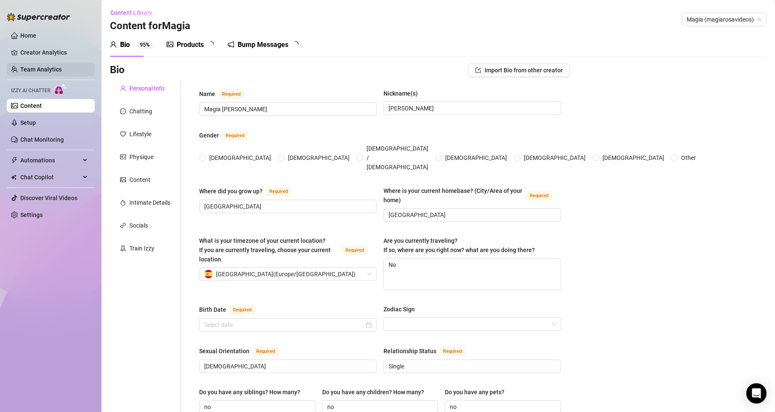
radio input "true"
type input "[DATE]"
click at [133, 109] on div "Chatting" at bounding box center [140, 111] width 23 height 9
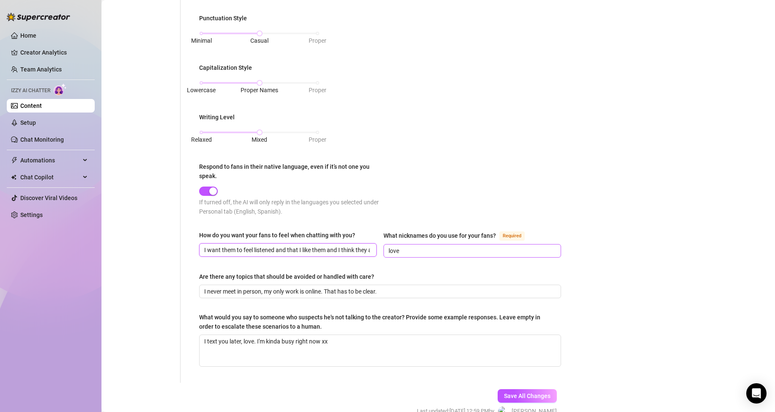
scroll to position [0, 46]
drag, startPoint x: 324, startPoint y: 249, endPoint x: 376, endPoint y: 246, distance: 52.1
click at [398, 248] on div "How do you want your fans to feel when chatting with you? I want them to feel l…" at bounding box center [380, 247] width 362 height 35
click at [309, 249] on input "I want them to feel listened and that I like them and I think they are hot and …" at bounding box center [287, 249] width 166 height 9
click at [368, 248] on span "I want them to feel listened and that I like them and I think they are hot and …" at bounding box center [288, 250] width 178 height 14
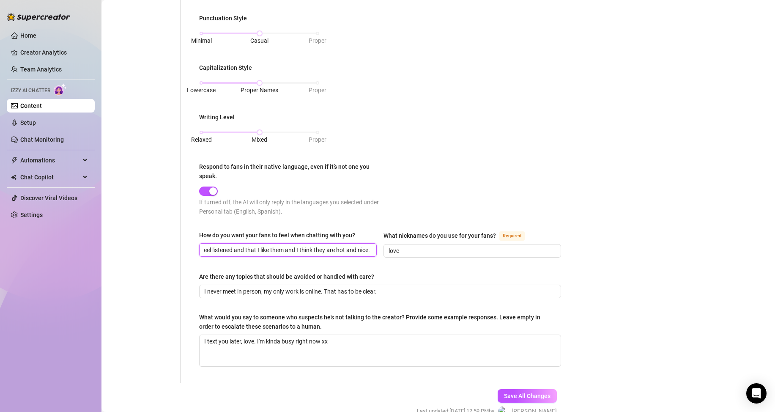
scroll to position [0, 0]
click at [243, 291] on input "I never meet in person, my only work is online. That has to be clear." at bounding box center [379, 291] width 350 height 9
click at [382, 289] on input "I never meet in person, my only work is online. That has to be clear." at bounding box center [379, 291] width 350 height 9
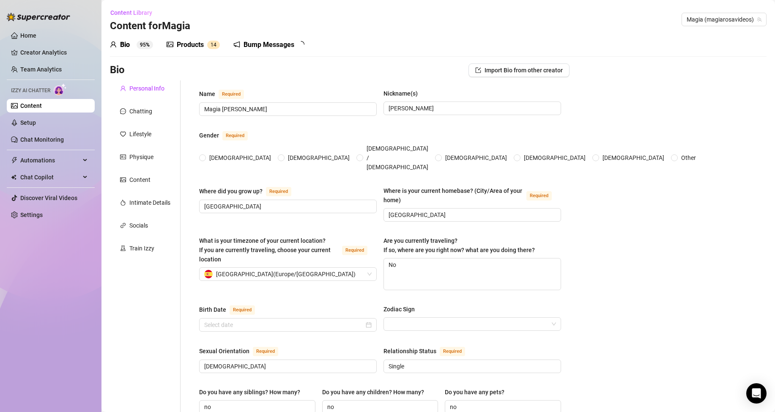
radio input "true"
type input "[DATE]"
